Goal: Task Accomplishment & Management: Use online tool/utility

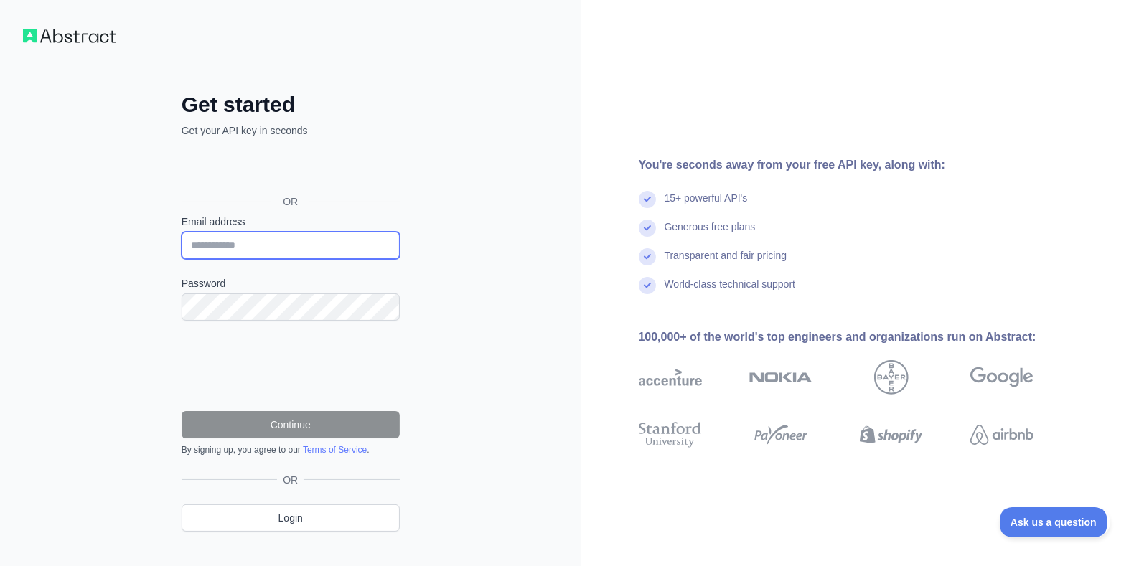
click at [243, 245] on input "Email address" at bounding box center [291, 245] width 218 height 27
click at [334, 244] on input "**********" at bounding box center [291, 245] width 218 height 27
type input "**********"
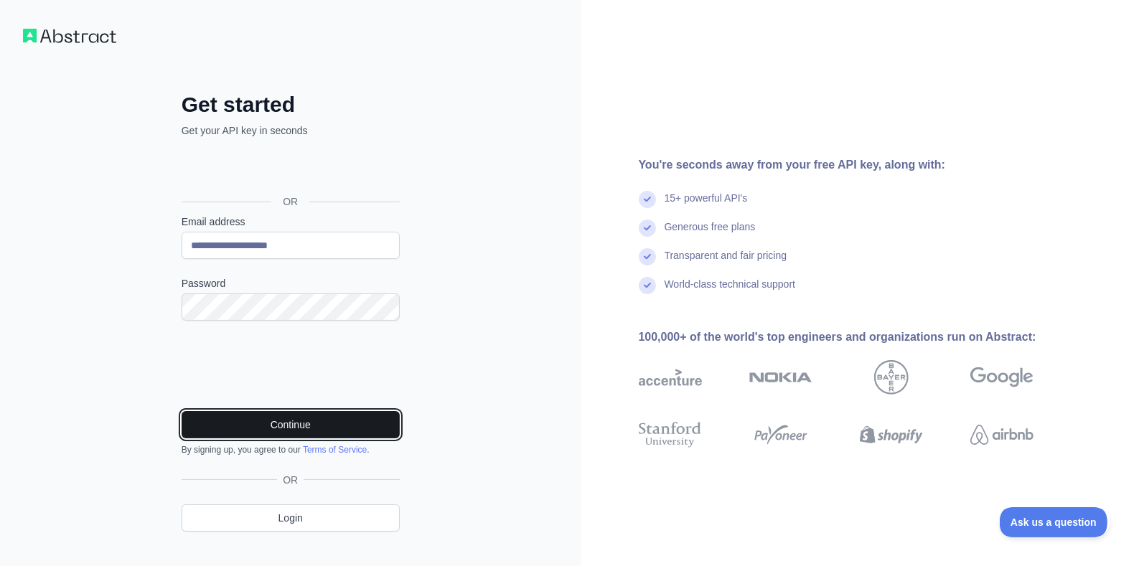
click at [282, 416] on button "Continue" at bounding box center [291, 424] width 218 height 27
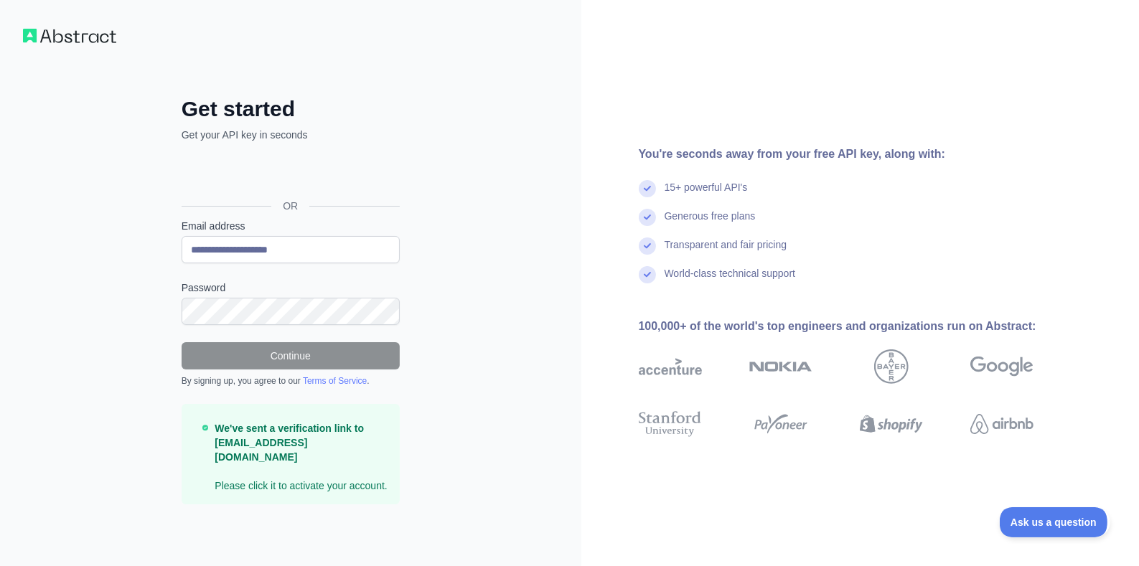
click at [57, 40] on img at bounding box center [69, 36] width 93 height 14
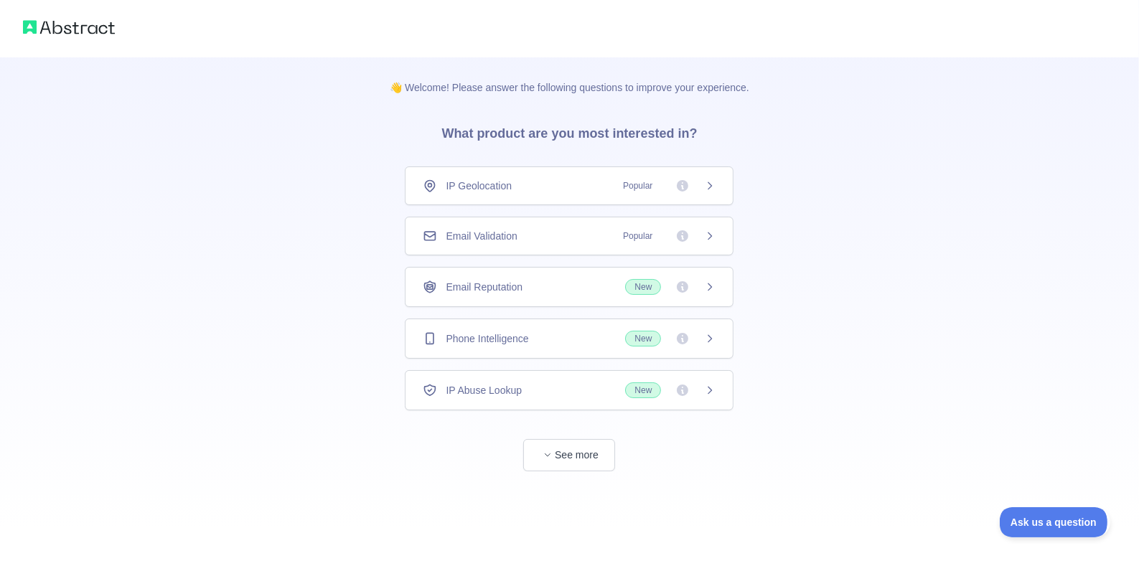
click at [509, 235] on span "Email Validation" at bounding box center [481, 236] width 71 height 14
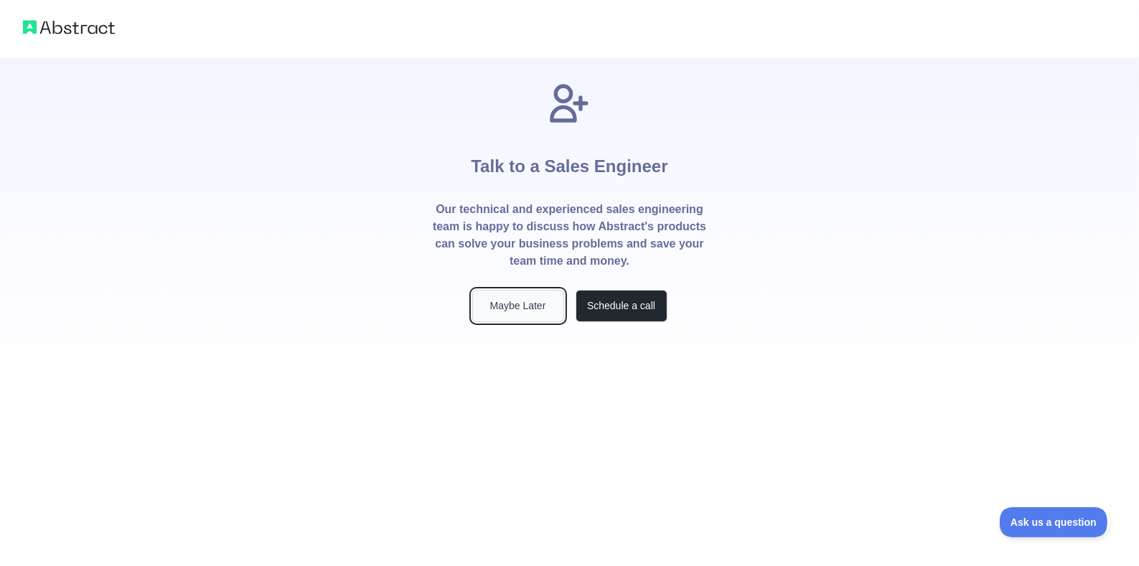
click at [512, 303] on button "Maybe Later" at bounding box center [518, 306] width 92 height 32
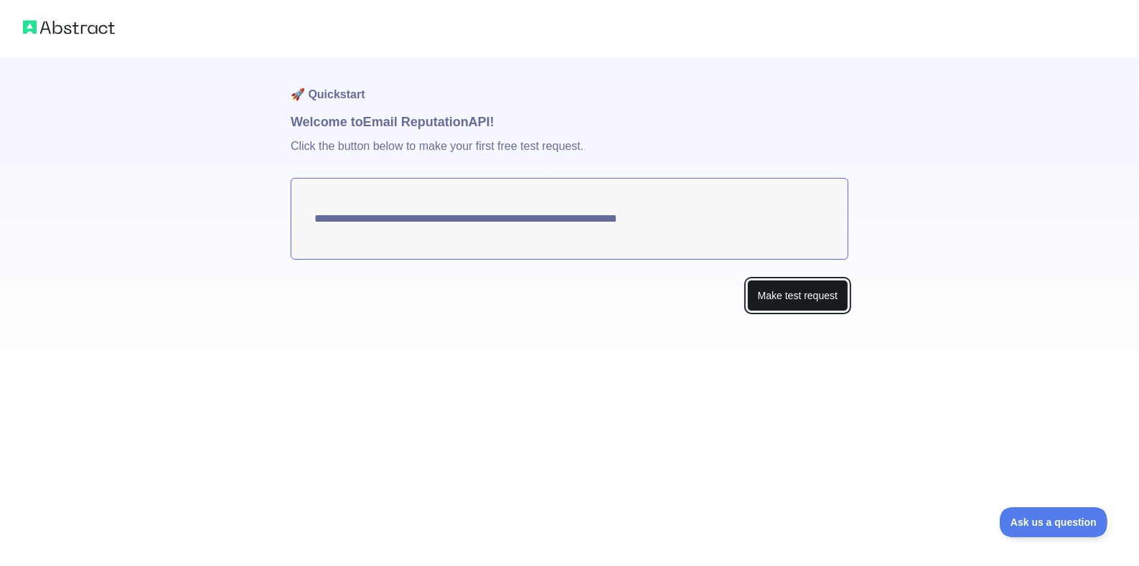
click at [805, 293] on button "Make test request" at bounding box center [797, 296] width 101 height 32
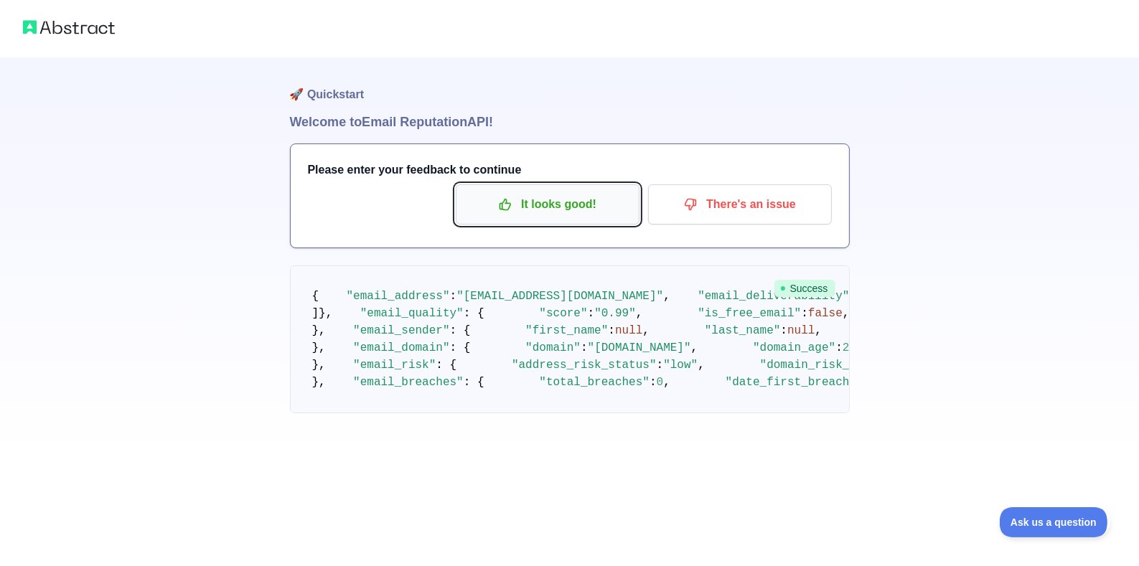
click at [537, 202] on p "It looks good!" at bounding box center [547, 204] width 162 height 24
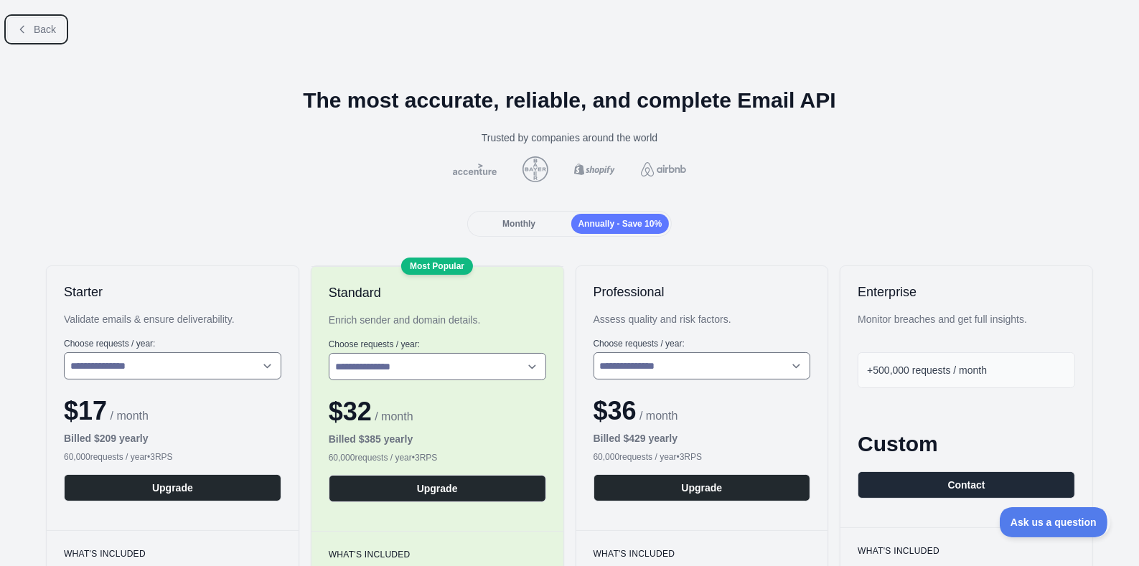
click at [30, 19] on button "Back" at bounding box center [36, 29] width 58 height 24
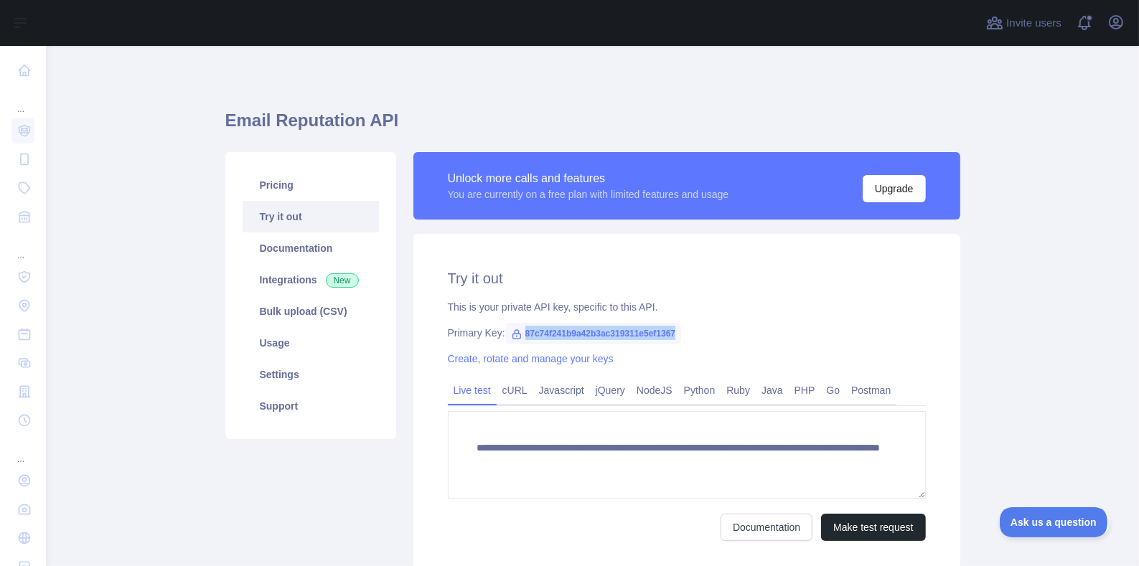
drag, startPoint x: 674, startPoint y: 331, endPoint x: 524, endPoint y: 331, distance: 149.9
click at [524, 331] on span "87c74f241b9a42b3ac319311e5ef1367" at bounding box center [593, 334] width 176 height 22
copy span "87c74f241b9a42b3ac319311e5ef1367"
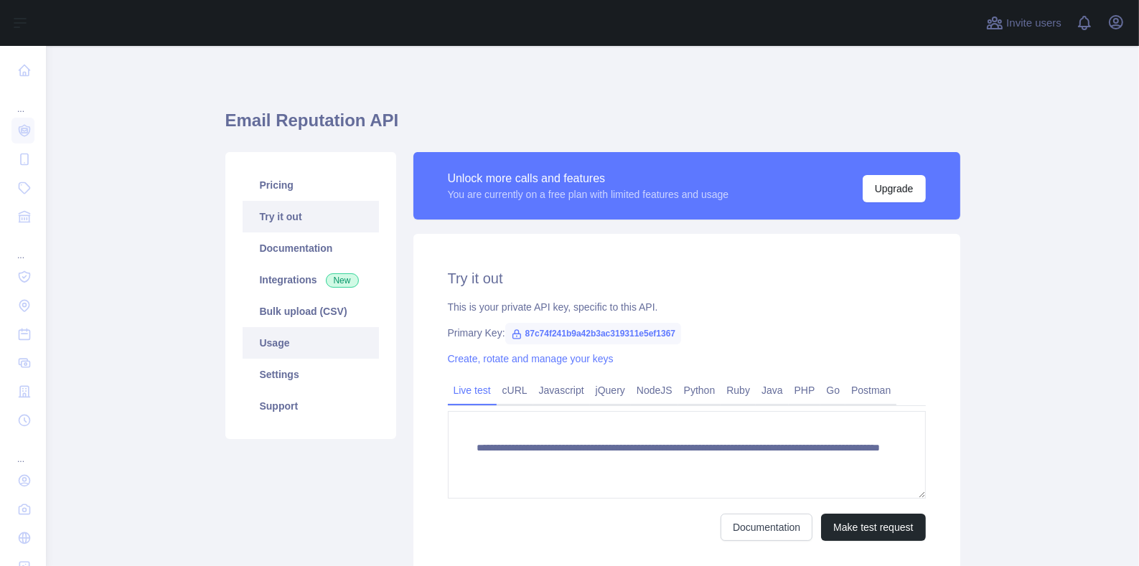
click at [288, 334] on link "Usage" at bounding box center [310, 343] width 136 height 32
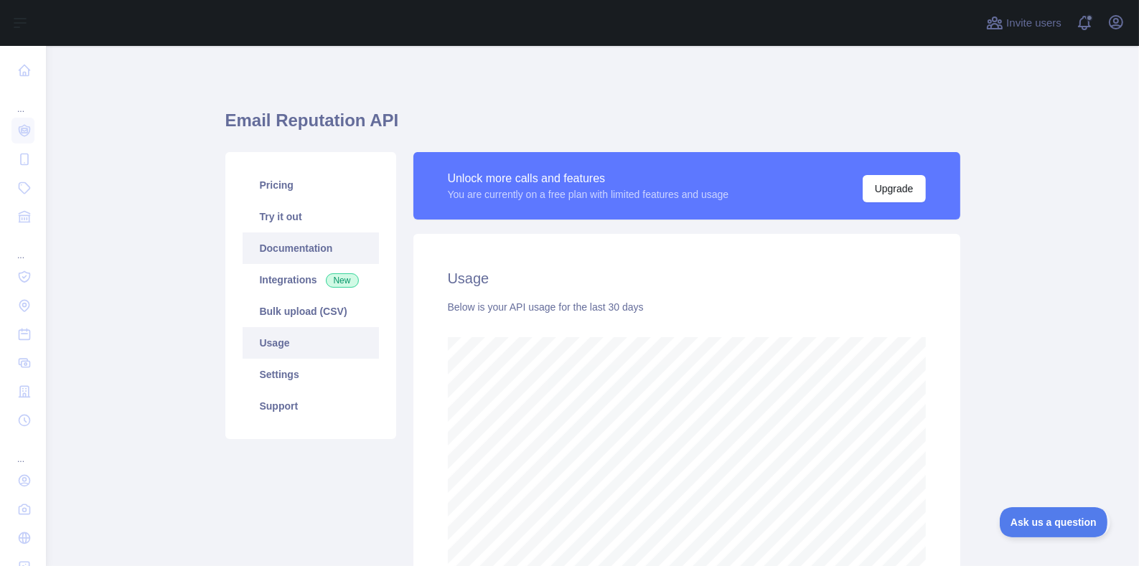
click at [291, 253] on link "Documentation" at bounding box center [310, 248] width 136 height 32
